Goal: Transaction & Acquisition: Book appointment/travel/reservation

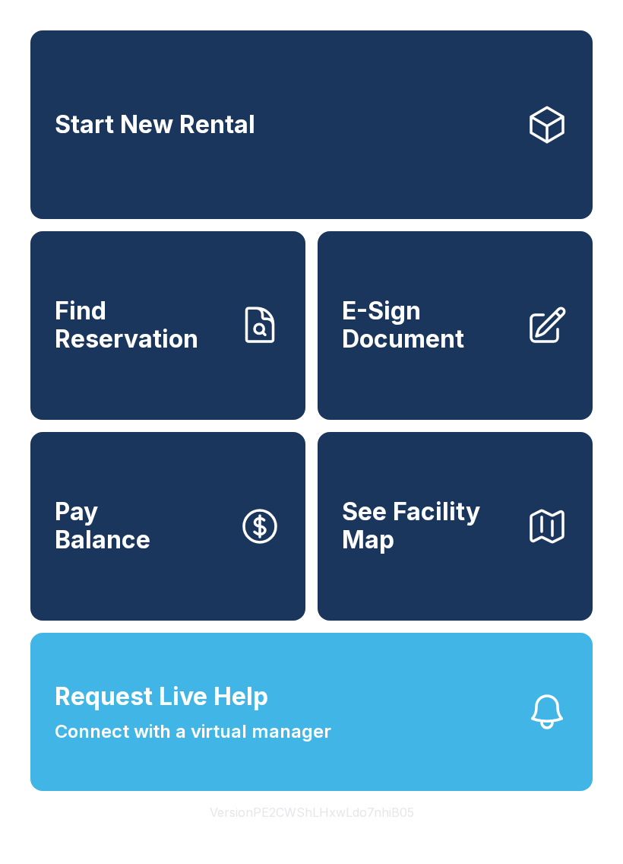
scroll to position [33, 0]
click at [249, 665] on button "Request Live Help Connect with a virtual manager" at bounding box center [311, 711] width 563 height 158
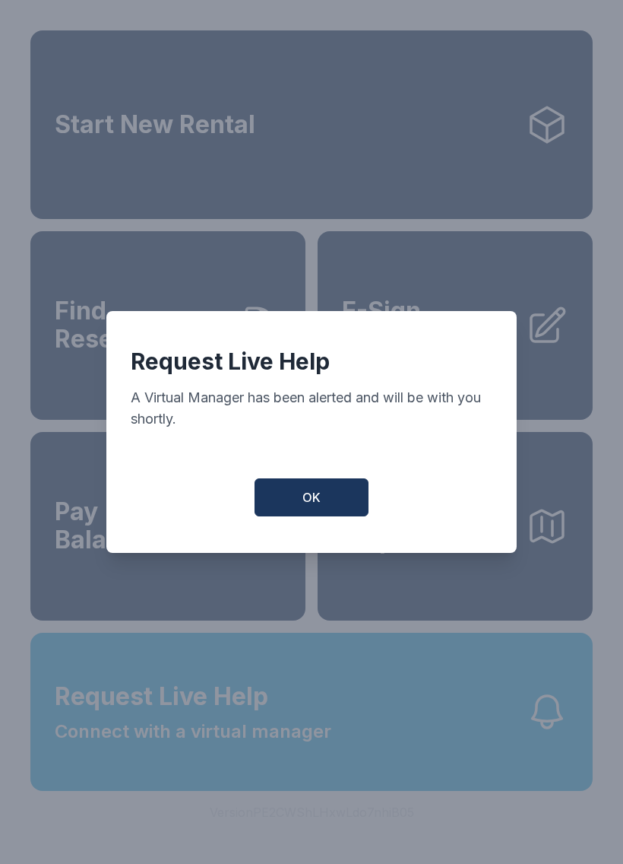
click at [316, 501] on span "OK" at bounding box center [312, 497] width 18 height 18
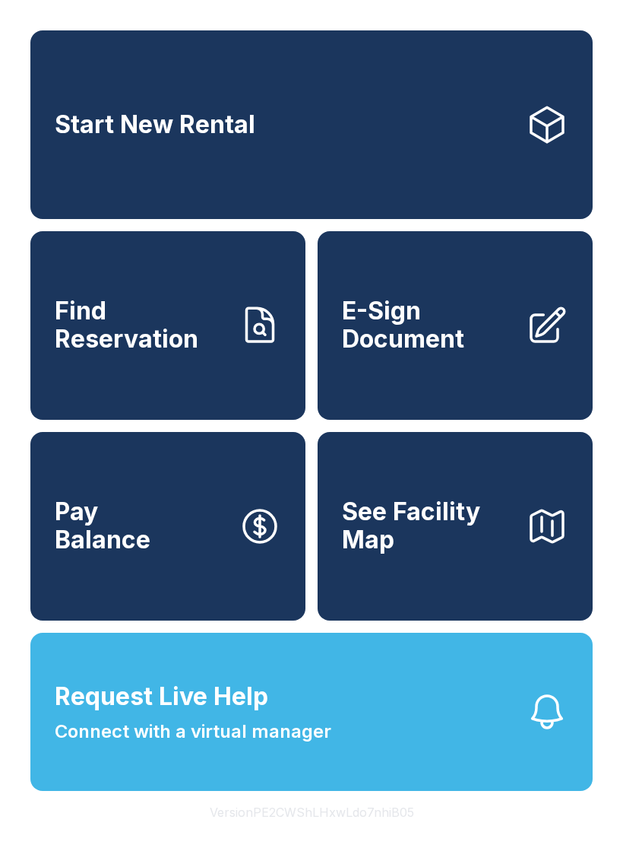
click at [405, 141] on link "Start New Rental" at bounding box center [311, 124] width 563 height 189
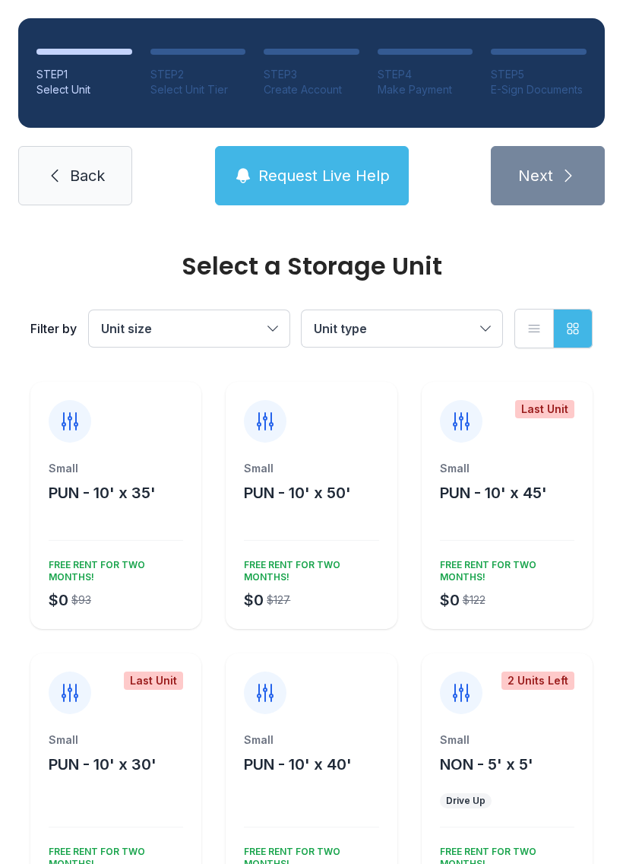
click at [295, 317] on div "Unit size Unit type" at bounding box center [296, 328] width 414 height 36
click at [273, 335] on button "Unit size" at bounding box center [189, 328] width 201 height 36
click at [169, 379] on label "Small" at bounding box center [189, 375] width 164 height 18
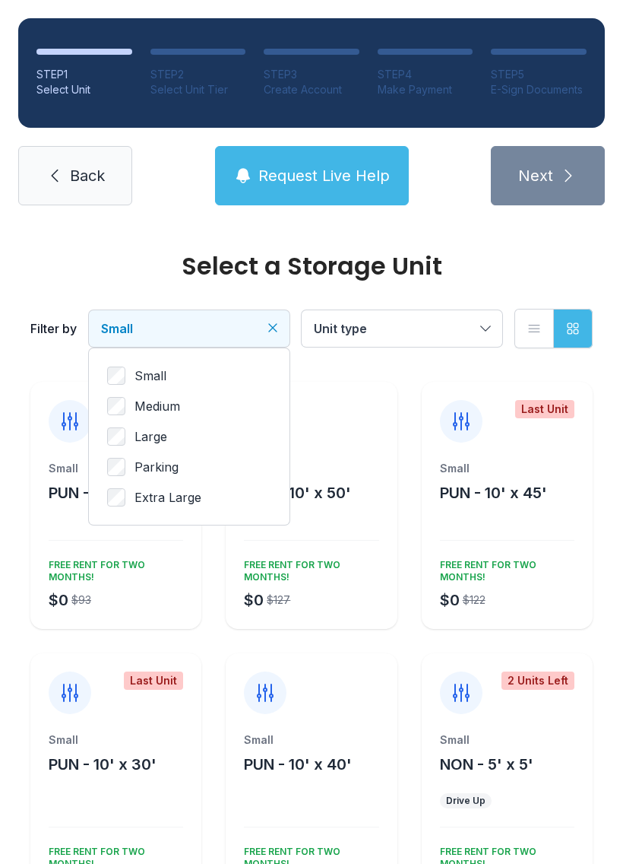
click at [490, 335] on button "Unit type" at bounding box center [402, 328] width 201 height 36
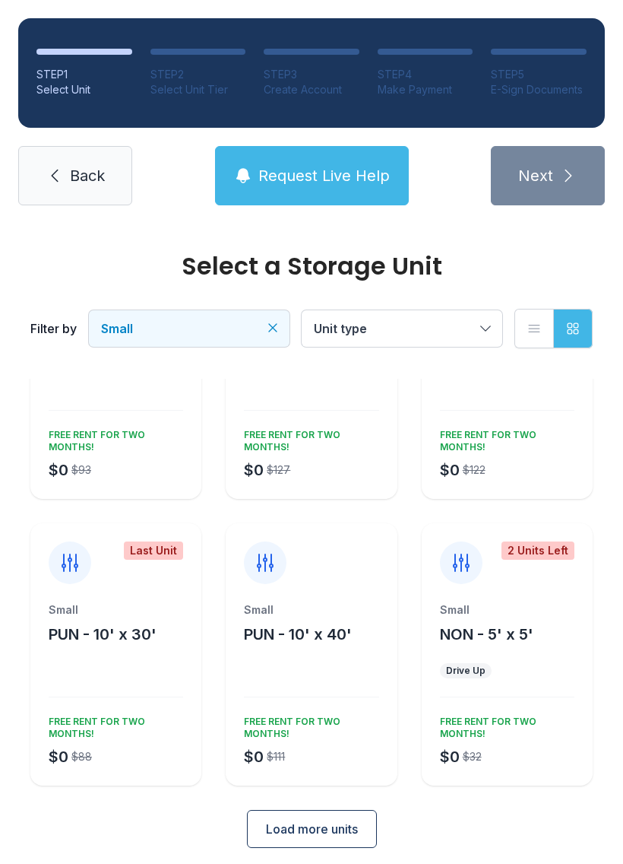
scroll to position [128, 0]
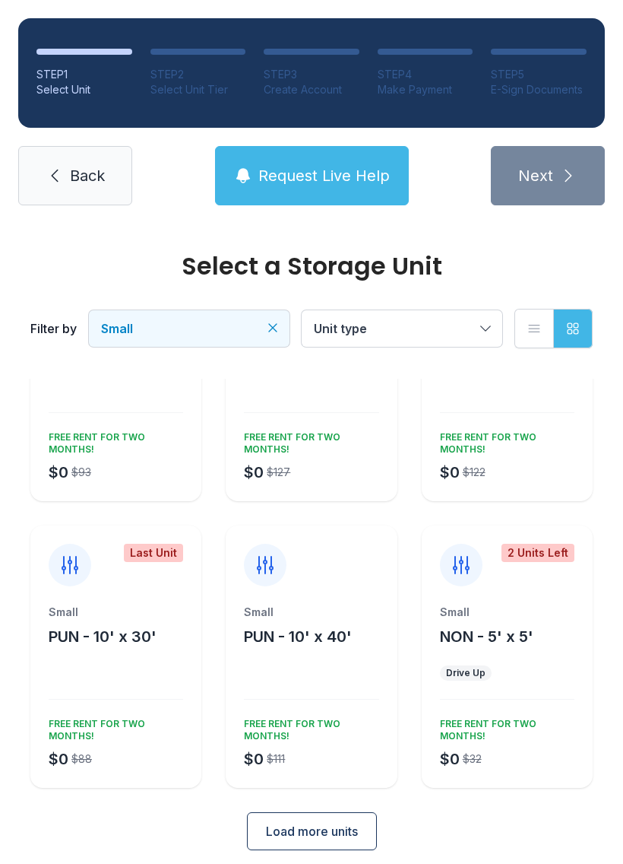
click at [95, 167] on span "Back" at bounding box center [87, 175] width 35 height 21
